Goal: Information Seeking & Learning: Learn about a topic

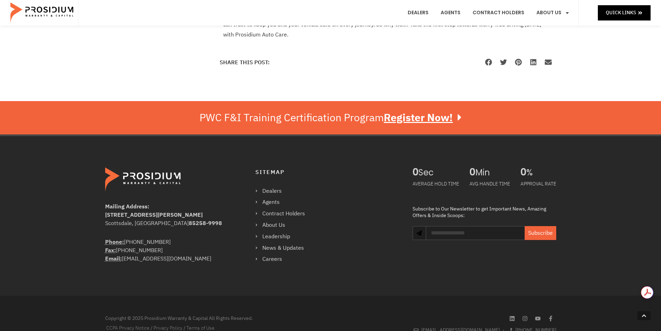
scroll to position [556, 0]
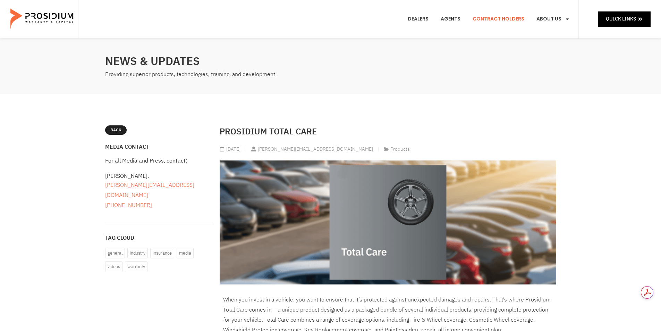
click at [499, 18] on link "Contract Holders" at bounding box center [499, 19] width 62 height 26
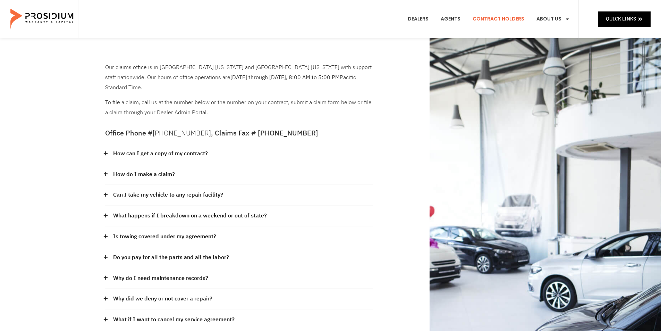
click at [103, 171] on icon at bounding box center [105, 173] width 5 height 5
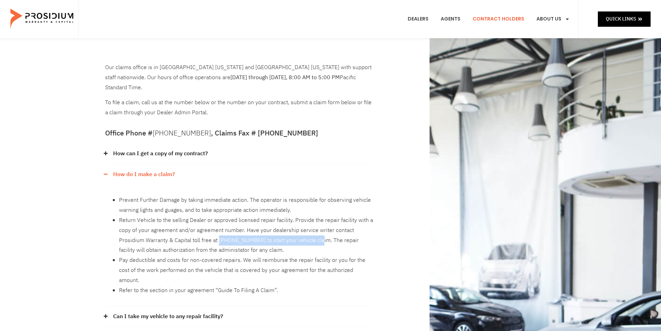
drag, startPoint x: 218, startPoint y: 229, endPoint x: 320, endPoint y: 227, distance: 102.1
click at [320, 227] on li "Return Vehicle to the selling Dealer or approved licensed repair facility. Prov…" at bounding box center [246, 235] width 254 height 40
copy li "855-251-7175 to start your vehicle claim"
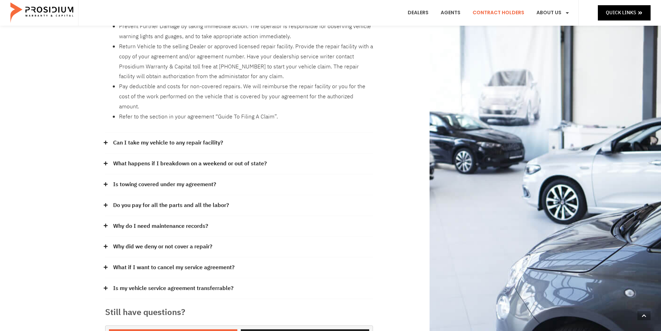
click at [108, 140] on span at bounding box center [107, 142] width 5 height 5
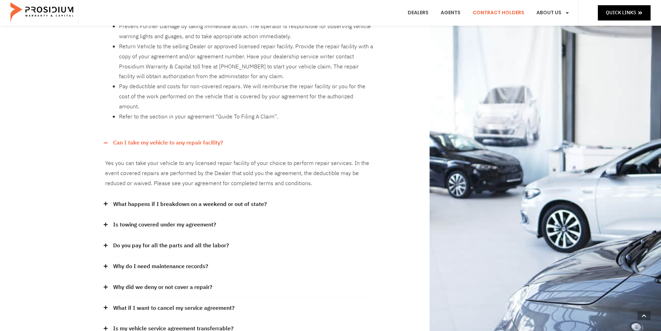
scroll to position [347, 0]
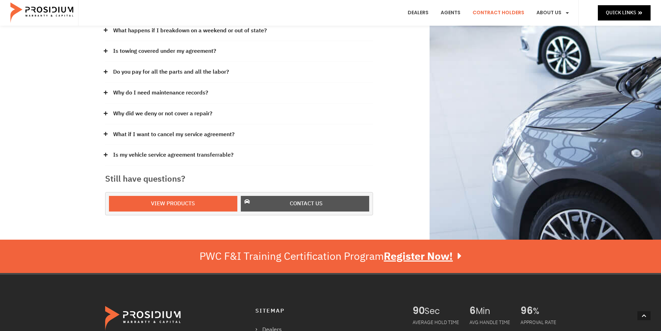
click at [280, 196] on link "Contact us" at bounding box center [305, 204] width 128 height 16
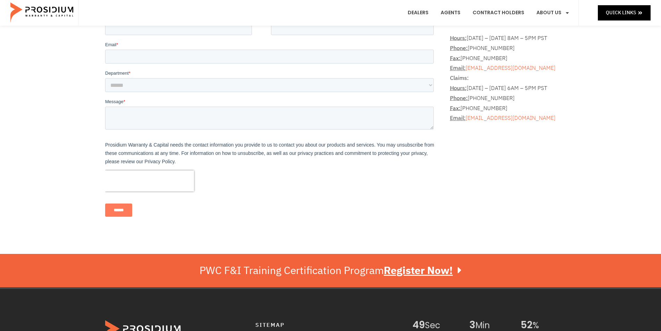
scroll to position [57, 0]
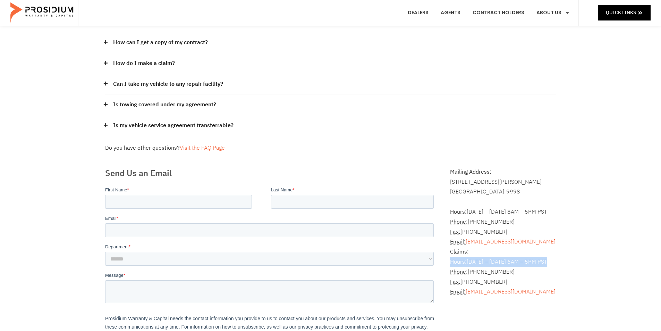
drag, startPoint x: 550, startPoint y: 261, endPoint x: 448, endPoint y: 264, distance: 101.7
click at [448, 264] on div "Mailing Address: 8790 E Via De Ventura #4427 Scottsdale, AZ 85258-9998 Hours: M…" at bounding box center [503, 281] width 113 height 236
copy p "Hours: Monday – Friday 6AM – 5PM PST"
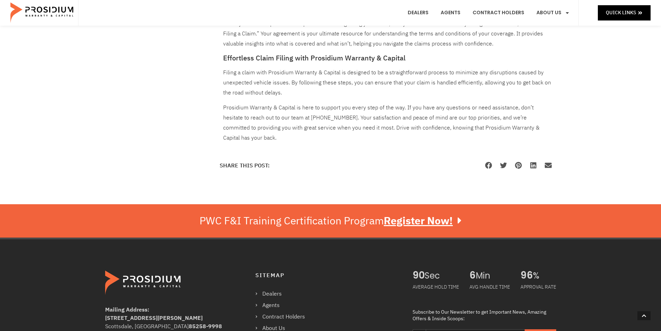
scroll to position [645, 0]
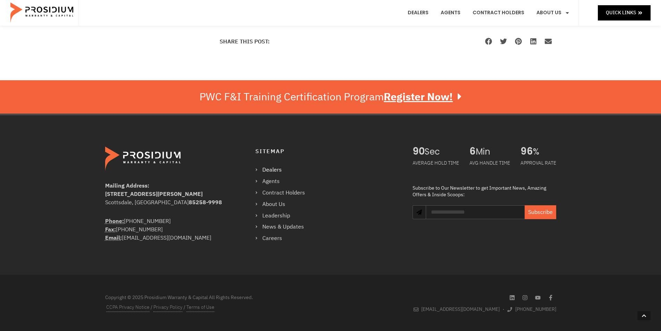
click at [274, 168] on link "Dealers" at bounding box center [283, 170] width 57 height 10
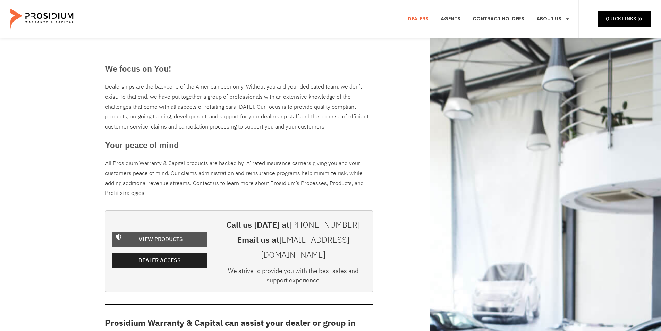
click at [165, 234] on span "View Products" at bounding box center [161, 239] width 44 height 10
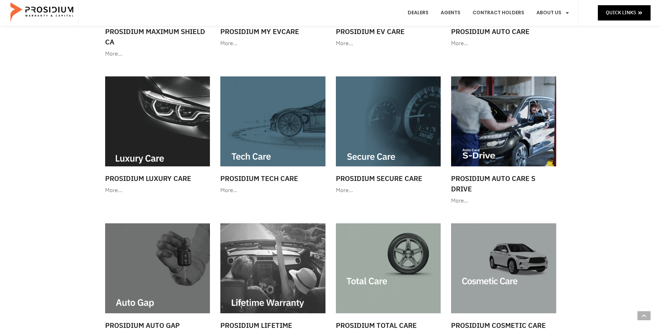
scroll to position [347, 0]
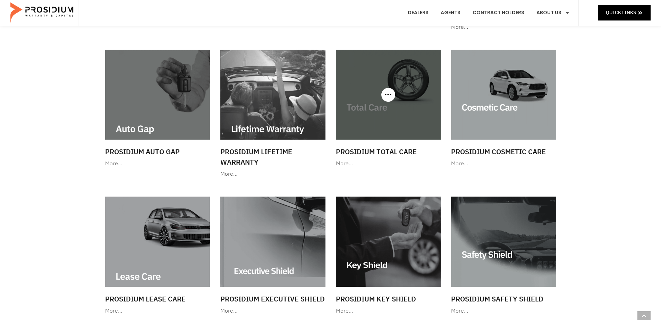
click at [384, 108] on img at bounding box center [388, 95] width 105 height 90
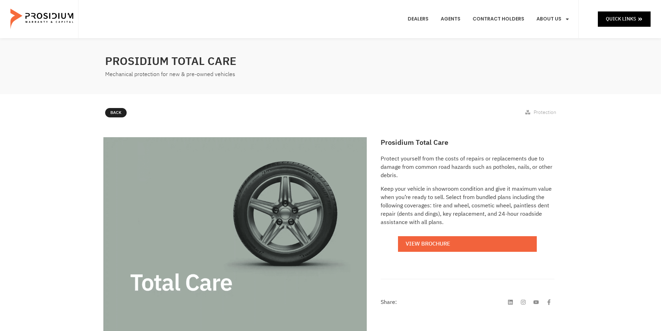
scroll to position [174, 0]
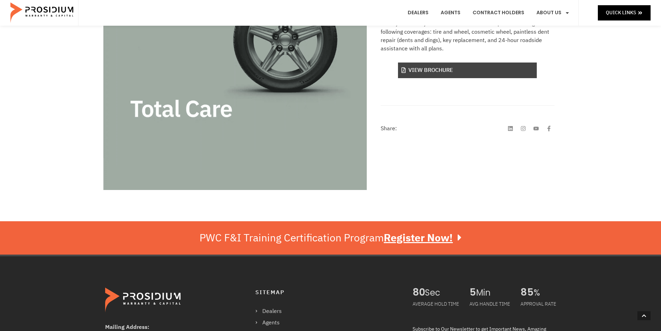
click at [435, 73] on link "View Brochure" at bounding box center [467, 70] width 139 height 16
